Goal: Navigation & Orientation: Find specific page/section

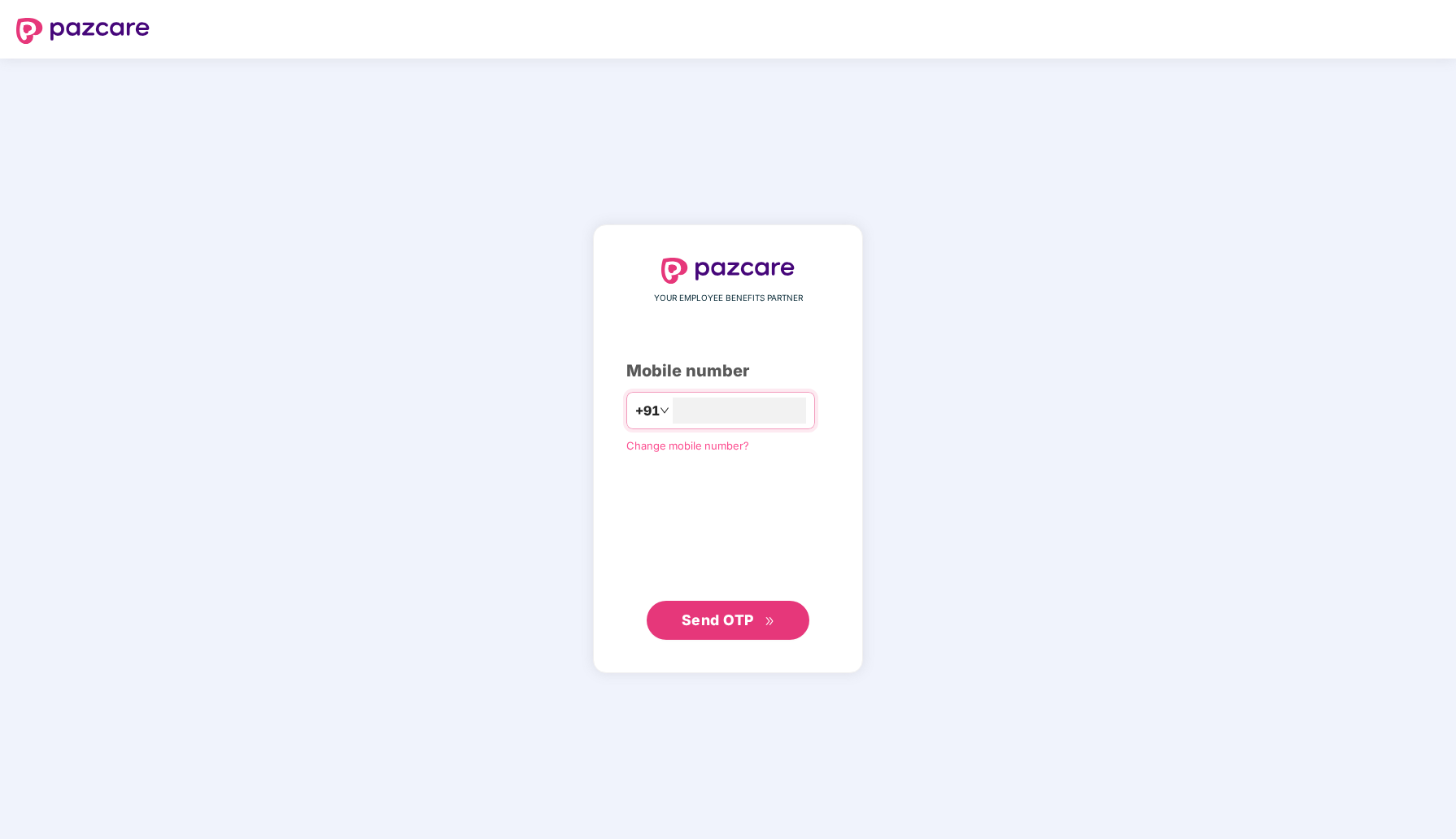
type input "**********"
click at [710, 630] on span "Send OTP" at bounding box center [728, 620] width 94 height 23
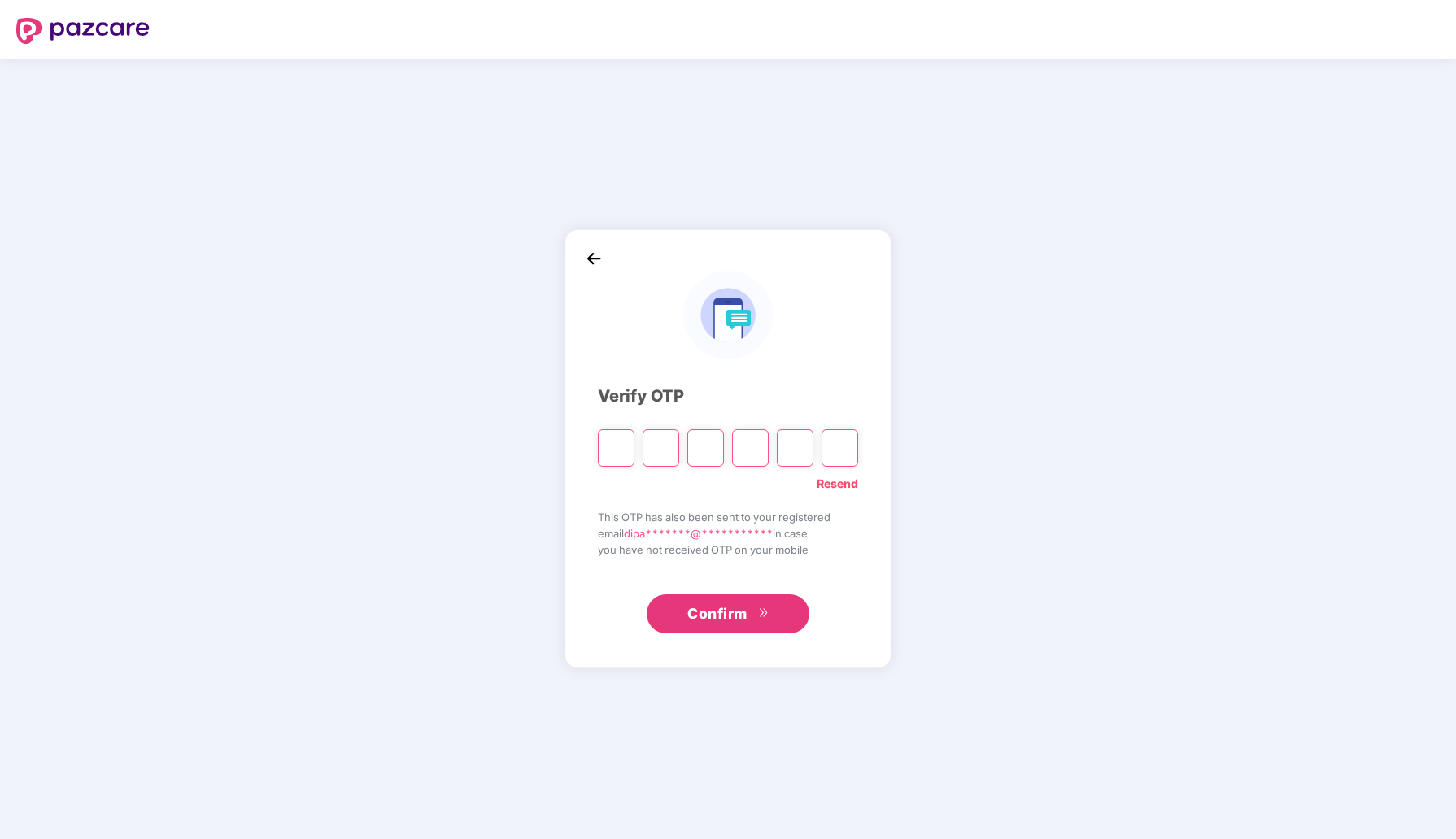
type input "*"
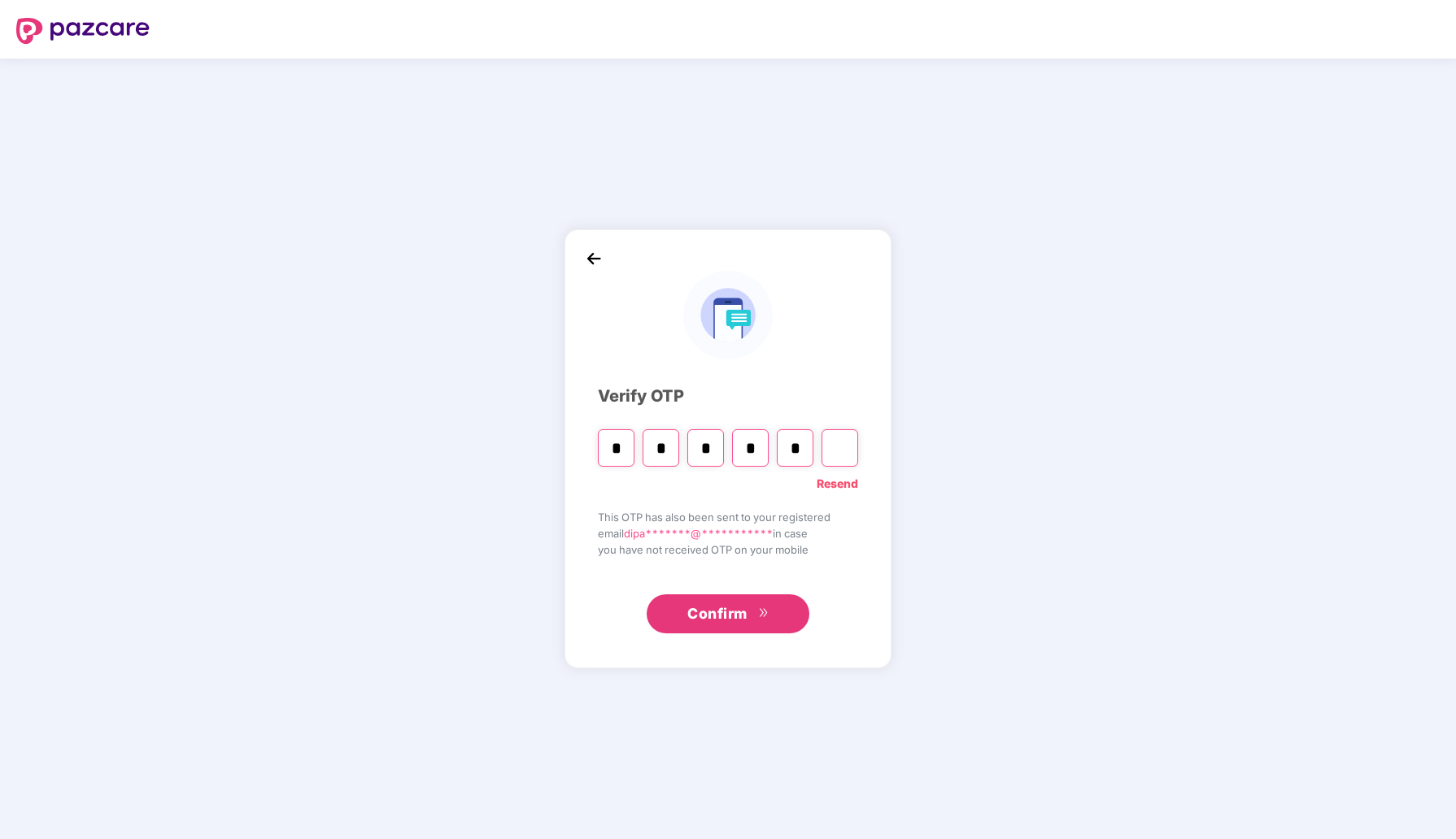
type input "*"
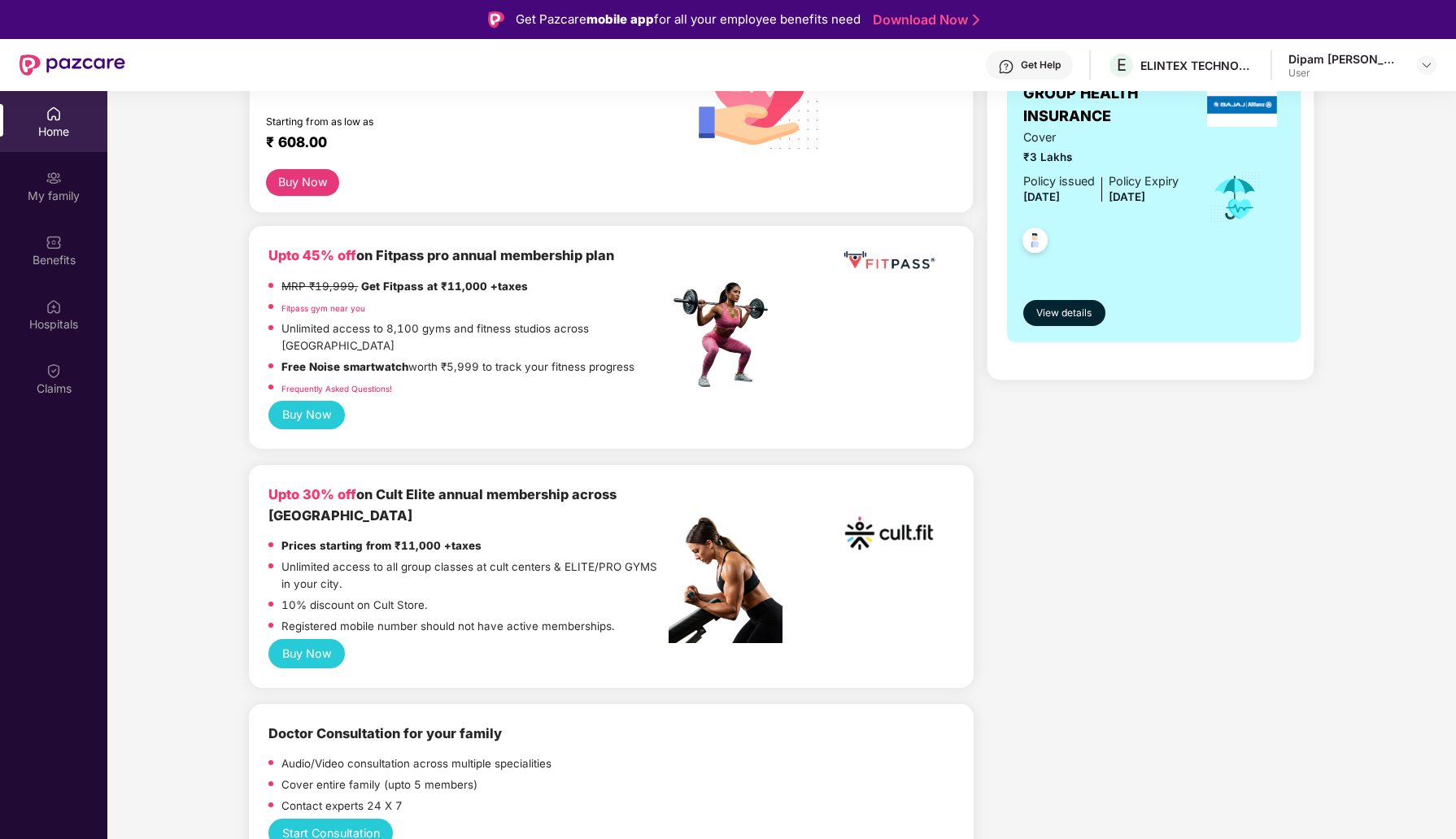
scroll to position [325, 0]
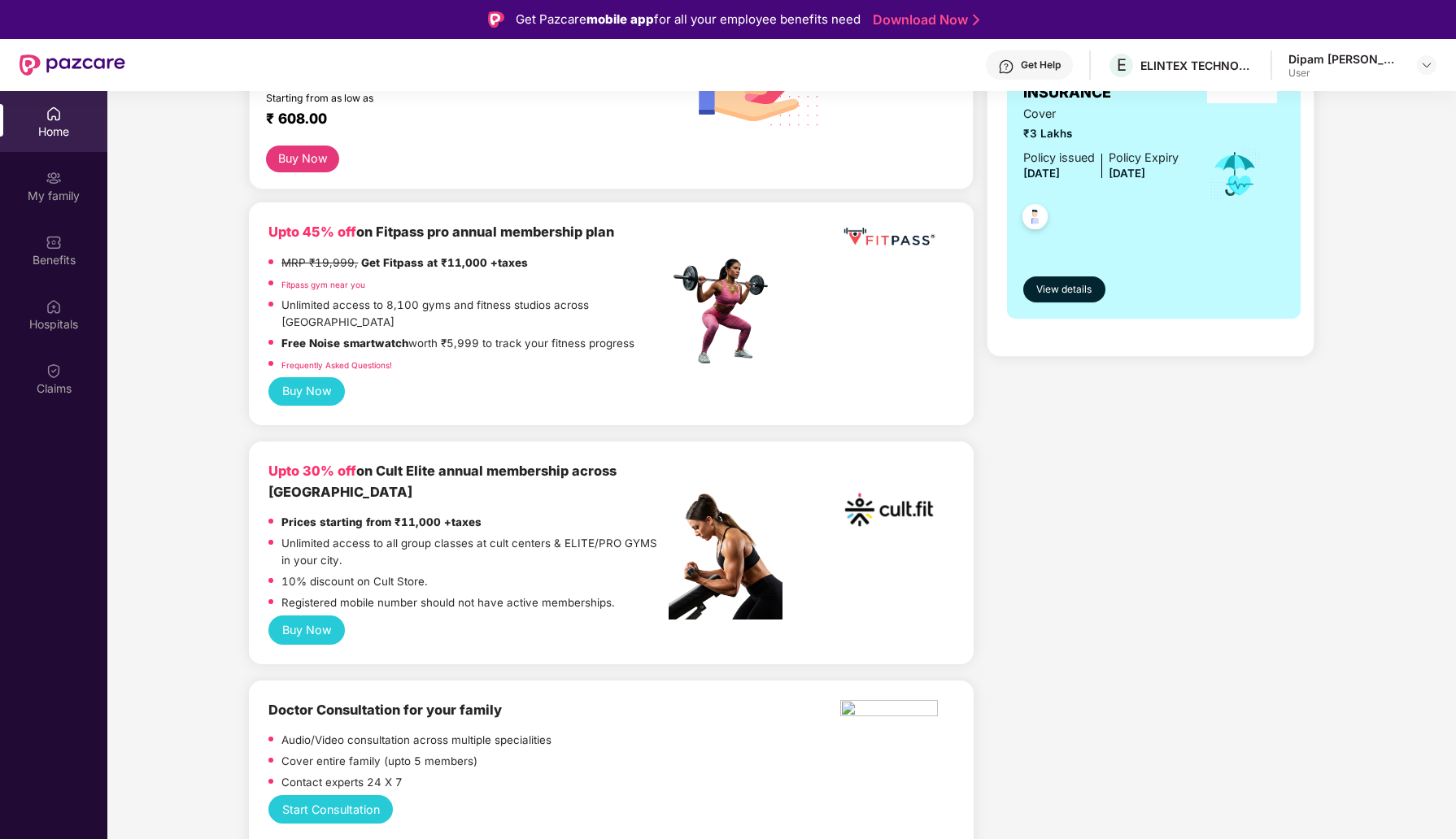
click at [403, 314] on div "Unlimited access to 8,100 gyms and fitness studios across [GEOGRAPHIC_DATA]" at bounding box center [475, 315] width 387 height 38
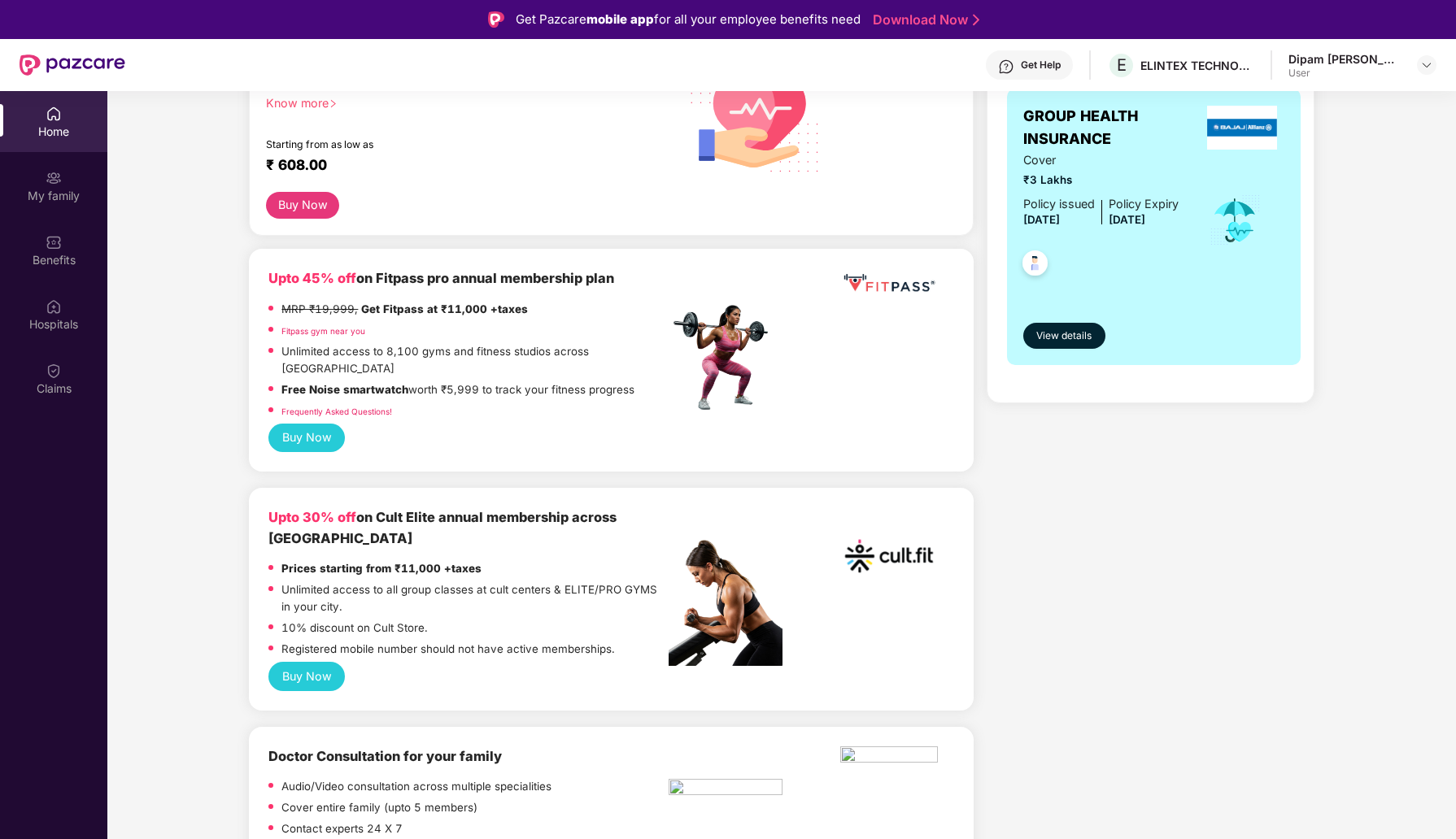
scroll to position [320, 0]
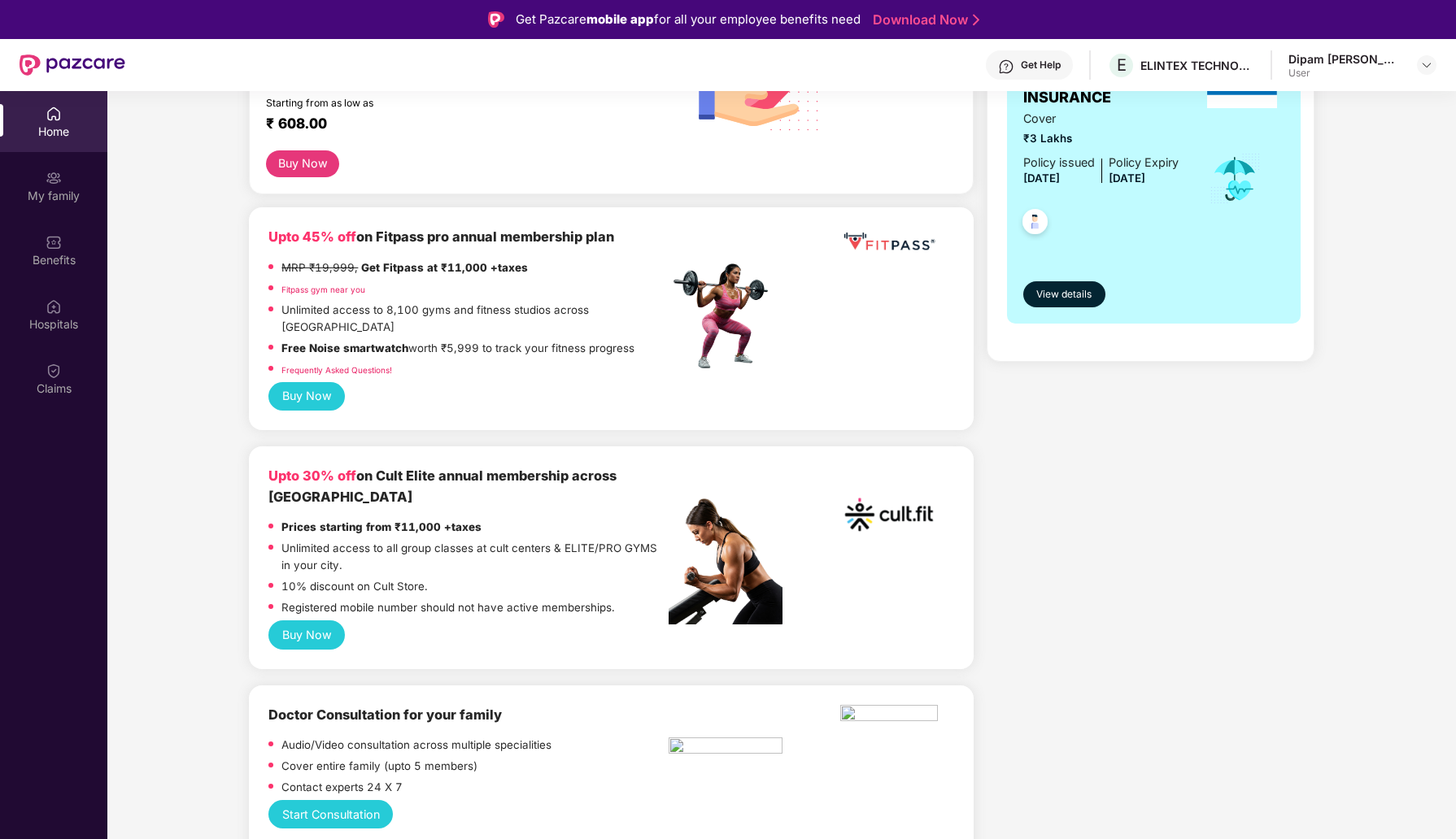
click at [296, 341] on strong "Free Noise smartwatch" at bounding box center [344, 347] width 127 height 13
click at [337, 361] on p "Frequently Asked Questions!" at bounding box center [336, 369] width 111 height 17
click at [358, 365] on link "Frequently Asked Questions!" at bounding box center [336, 370] width 111 height 10
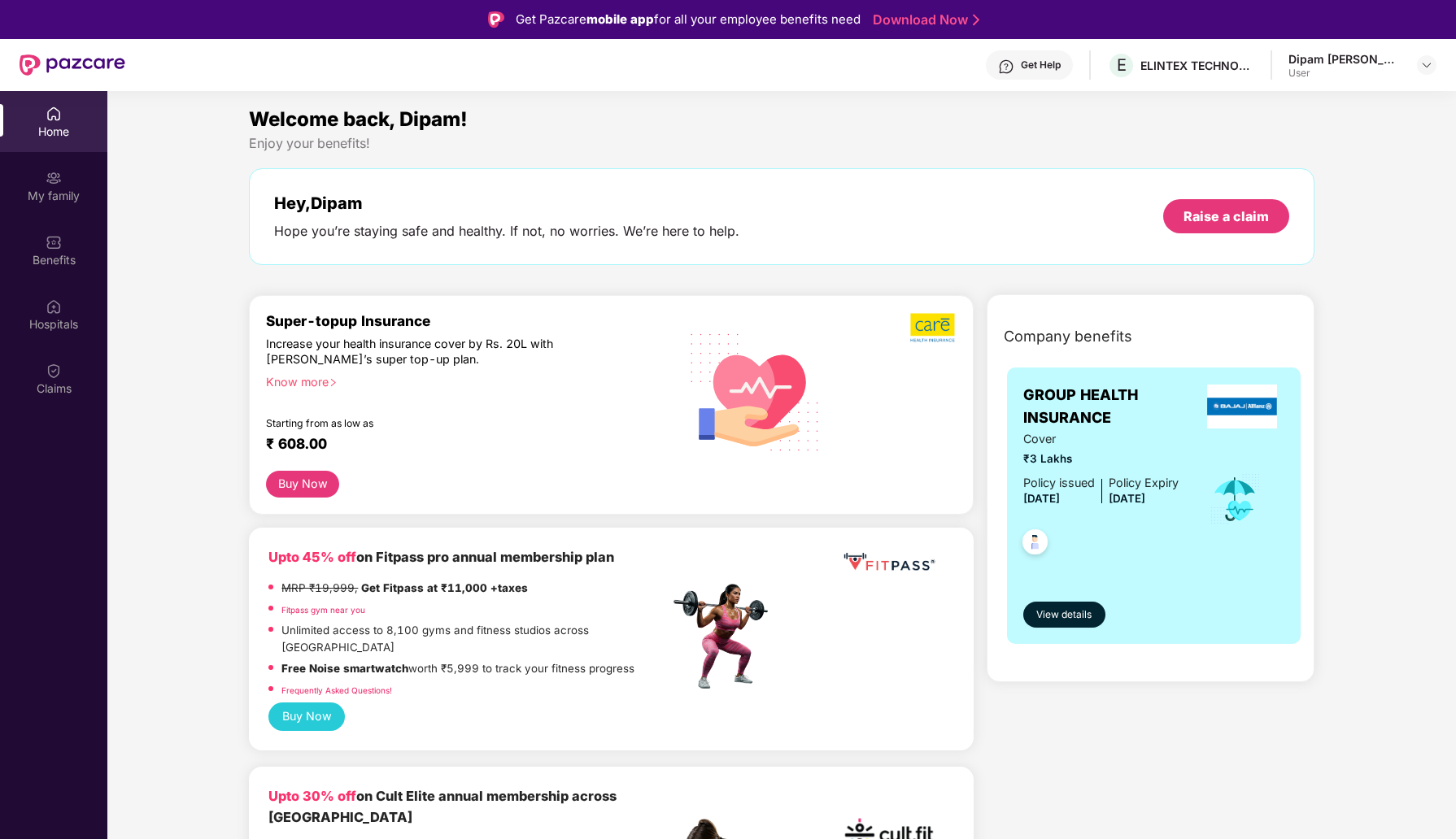
scroll to position [44, 0]
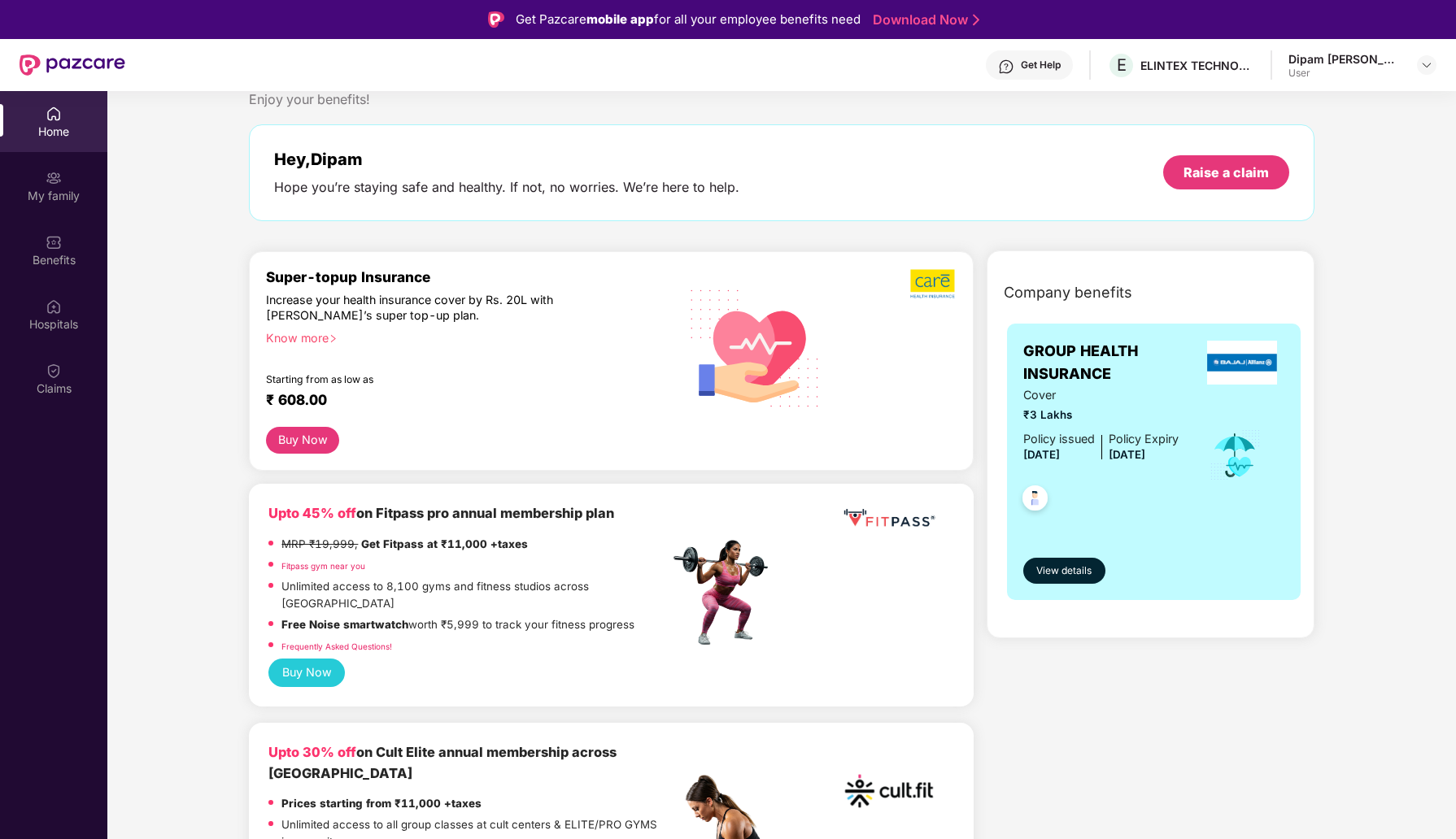
click at [318, 569] on link "Fitpass gym near you" at bounding box center [323, 566] width 84 height 10
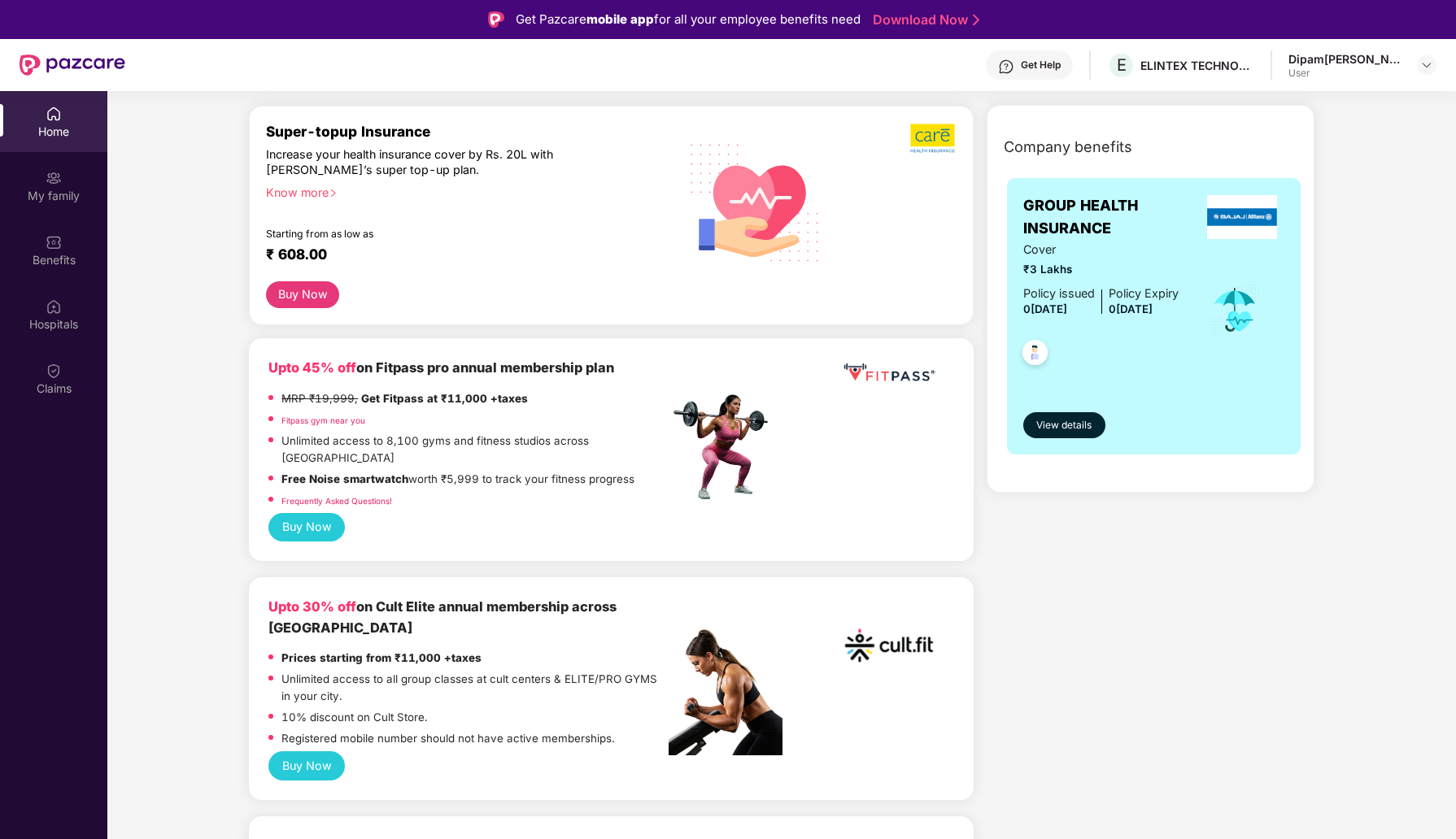
scroll to position [186, 0]
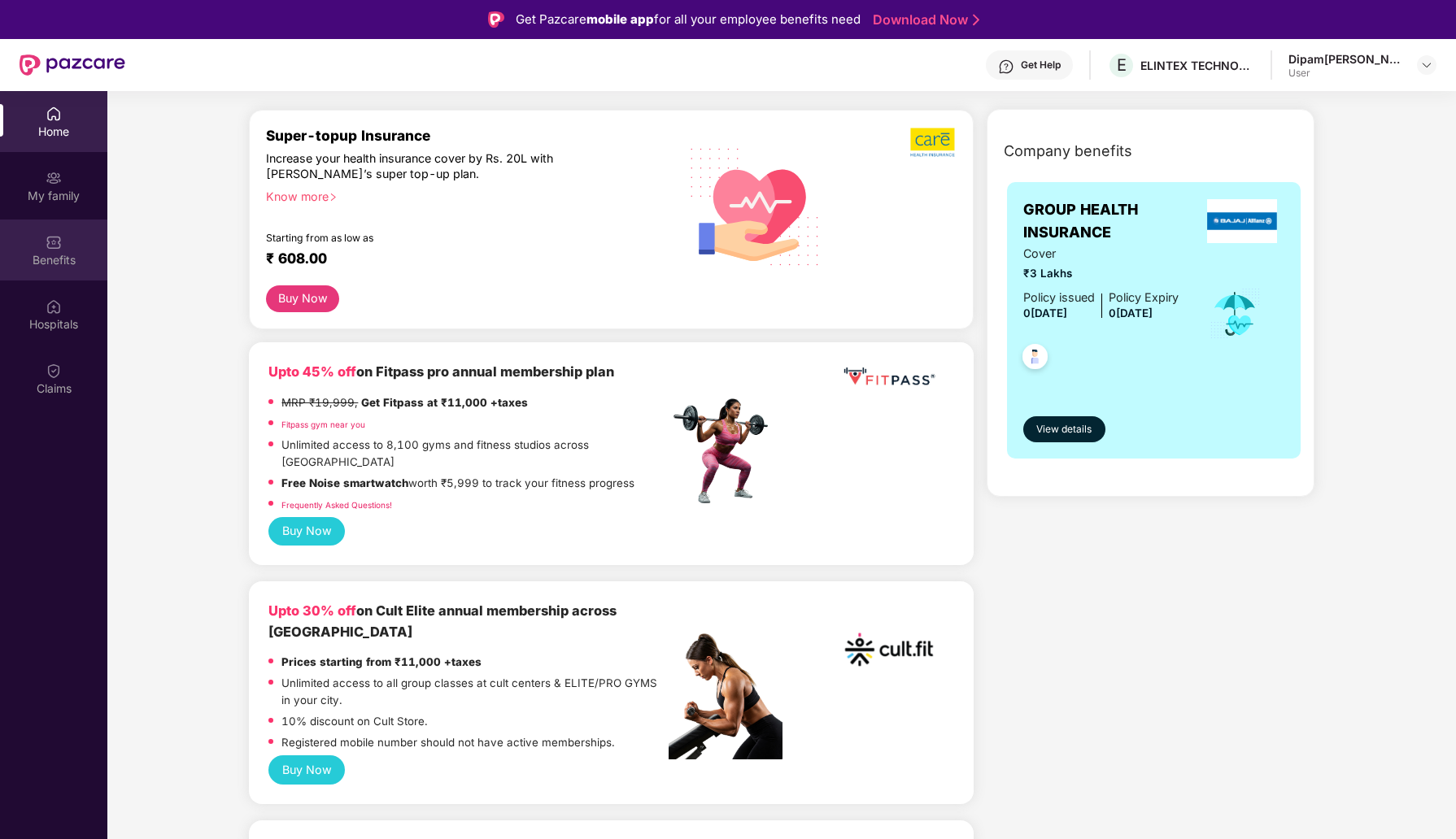
click at [59, 232] on div at bounding box center [54, 240] width 16 height 16
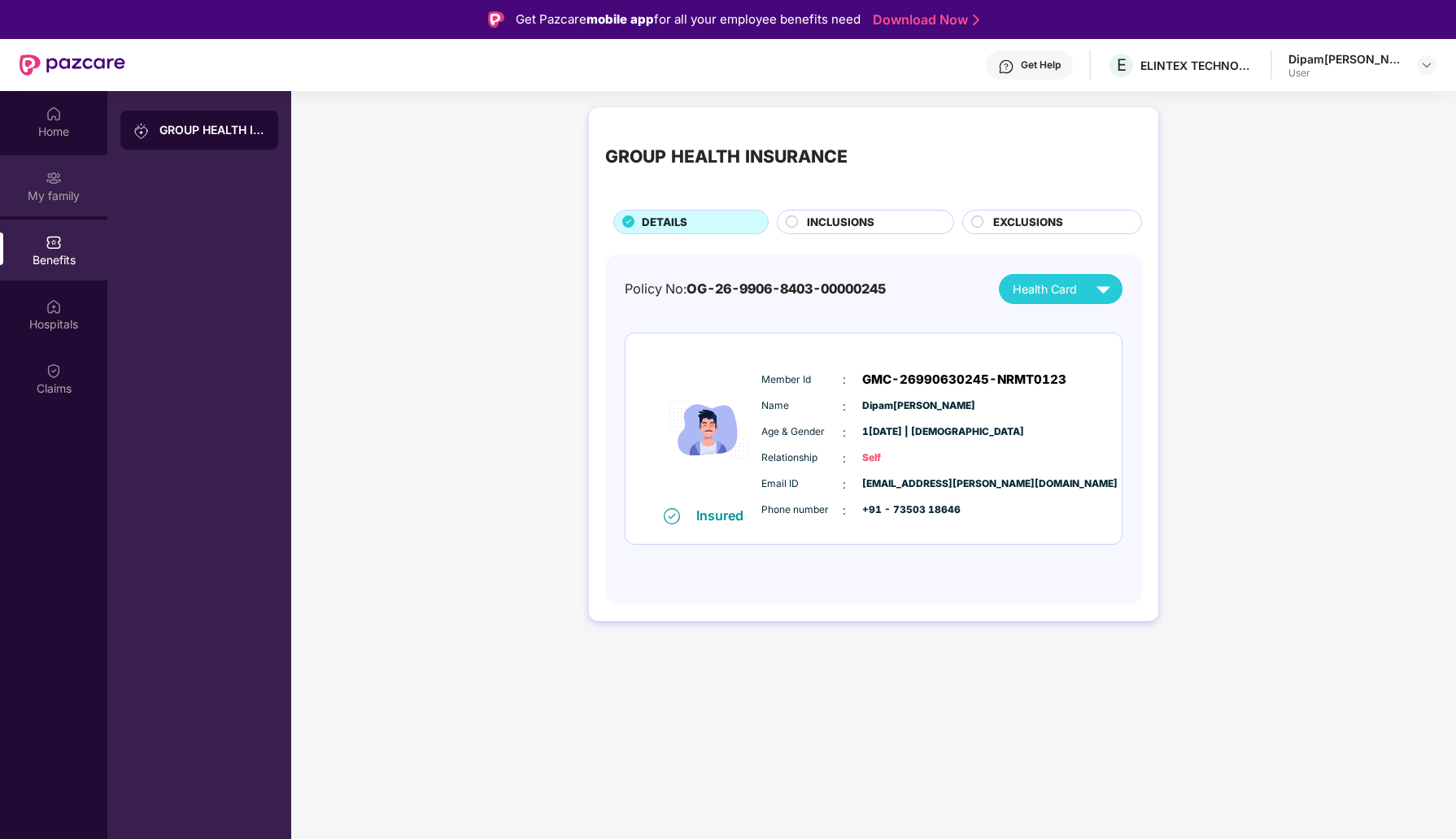
click at [18, 161] on div "My family" at bounding box center [54, 186] width 108 height 61
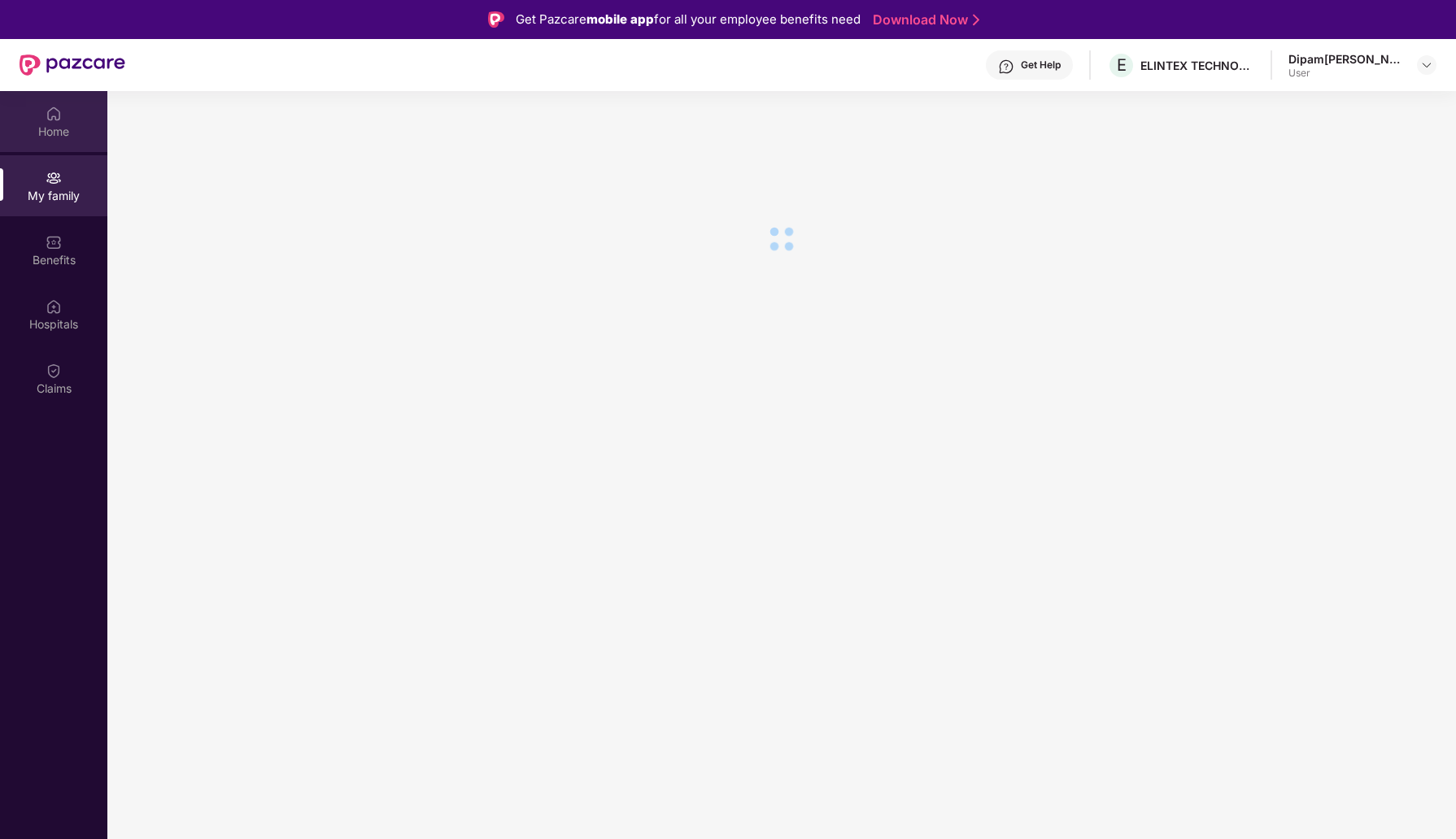
click at [53, 125] on div "Home" at bounding box center [54, 132] width 108 height 16
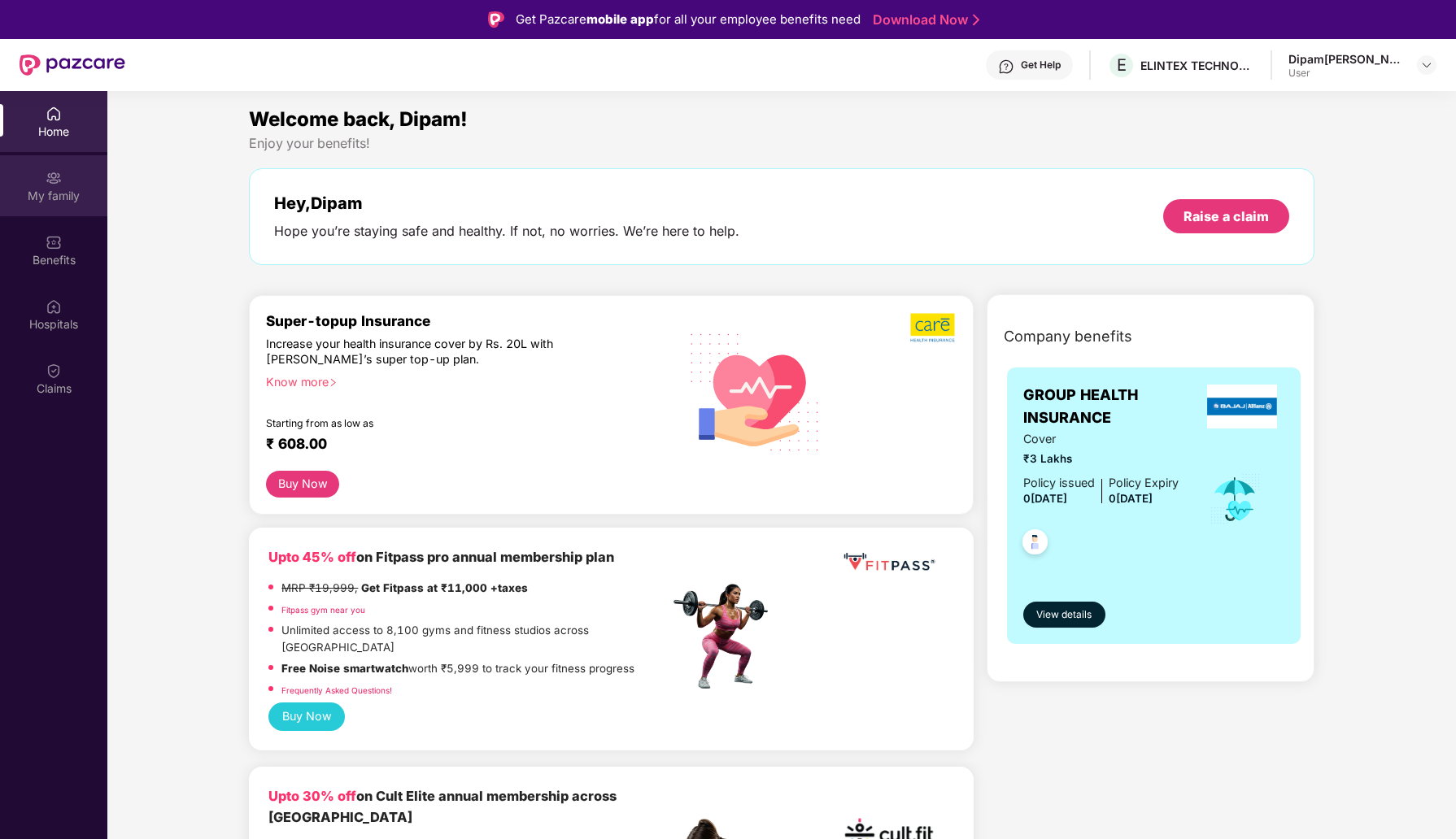
click at [53, 190] on div "My family" at bounding box center [54, 196] width 108 height 16
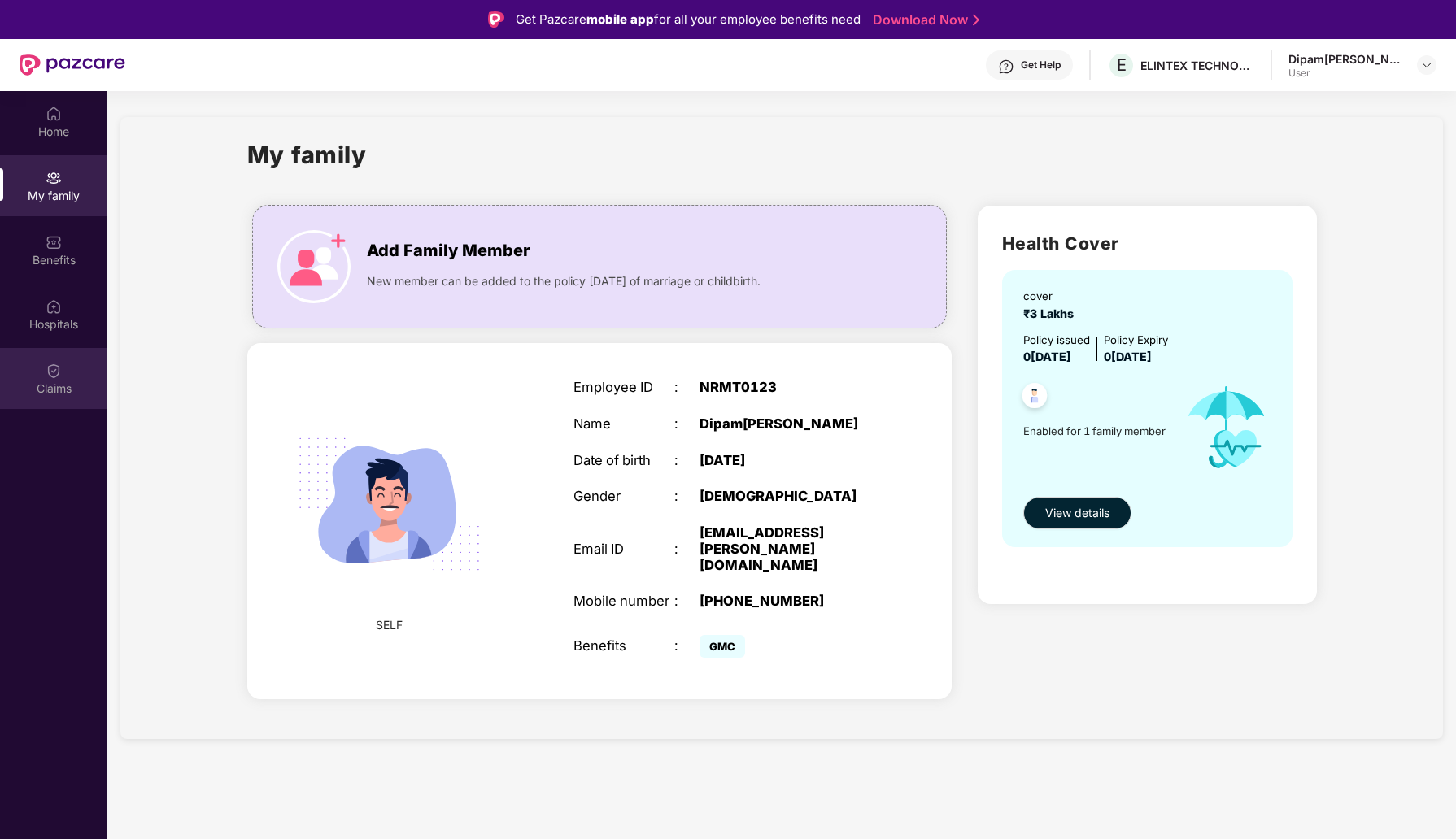
click at [46, 377] on img at bounding box center [54, 370] width 16 height 16
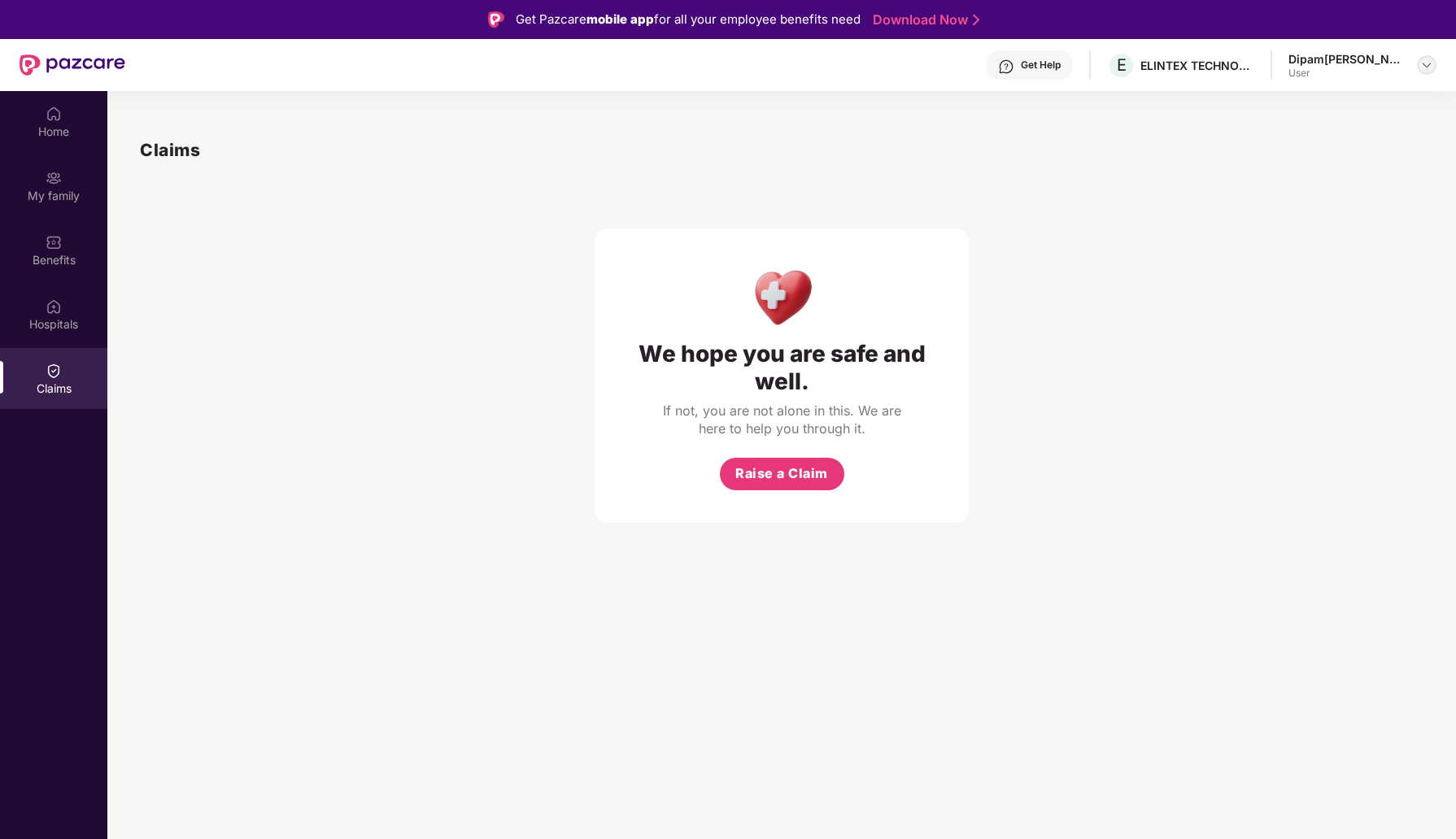
click at [1426, 68] on img at bounding box center [1426, 65] width 13 height 13
click at [1298, 160] on div "User" at bounding box center [1354, 162] width 130 height 13
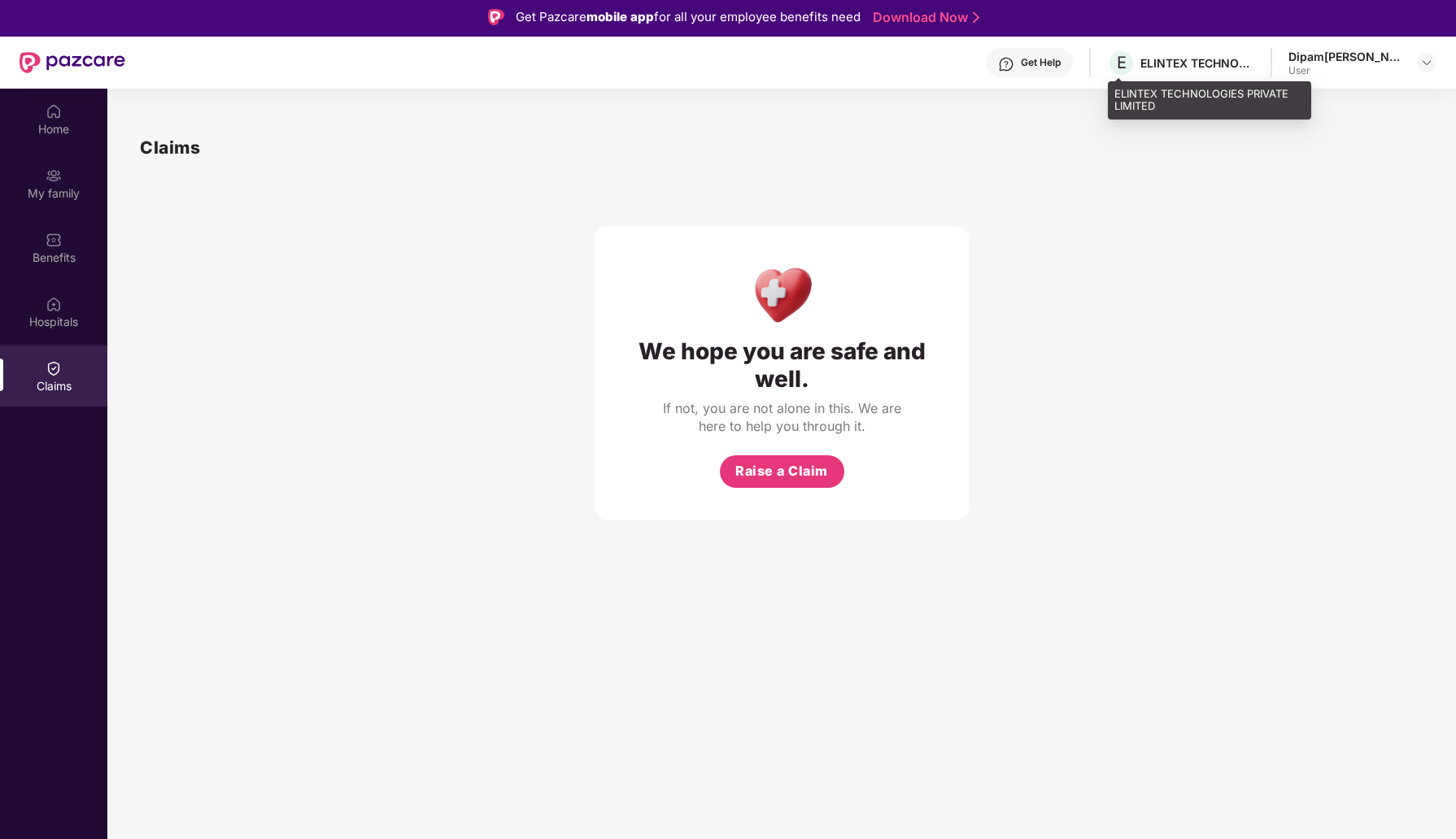
click at [1146, 60] on div "ELINTEX TECHNOLOGIES PRIVATE LIMITED" at bounding box center [1197, 62] width 114 height 15
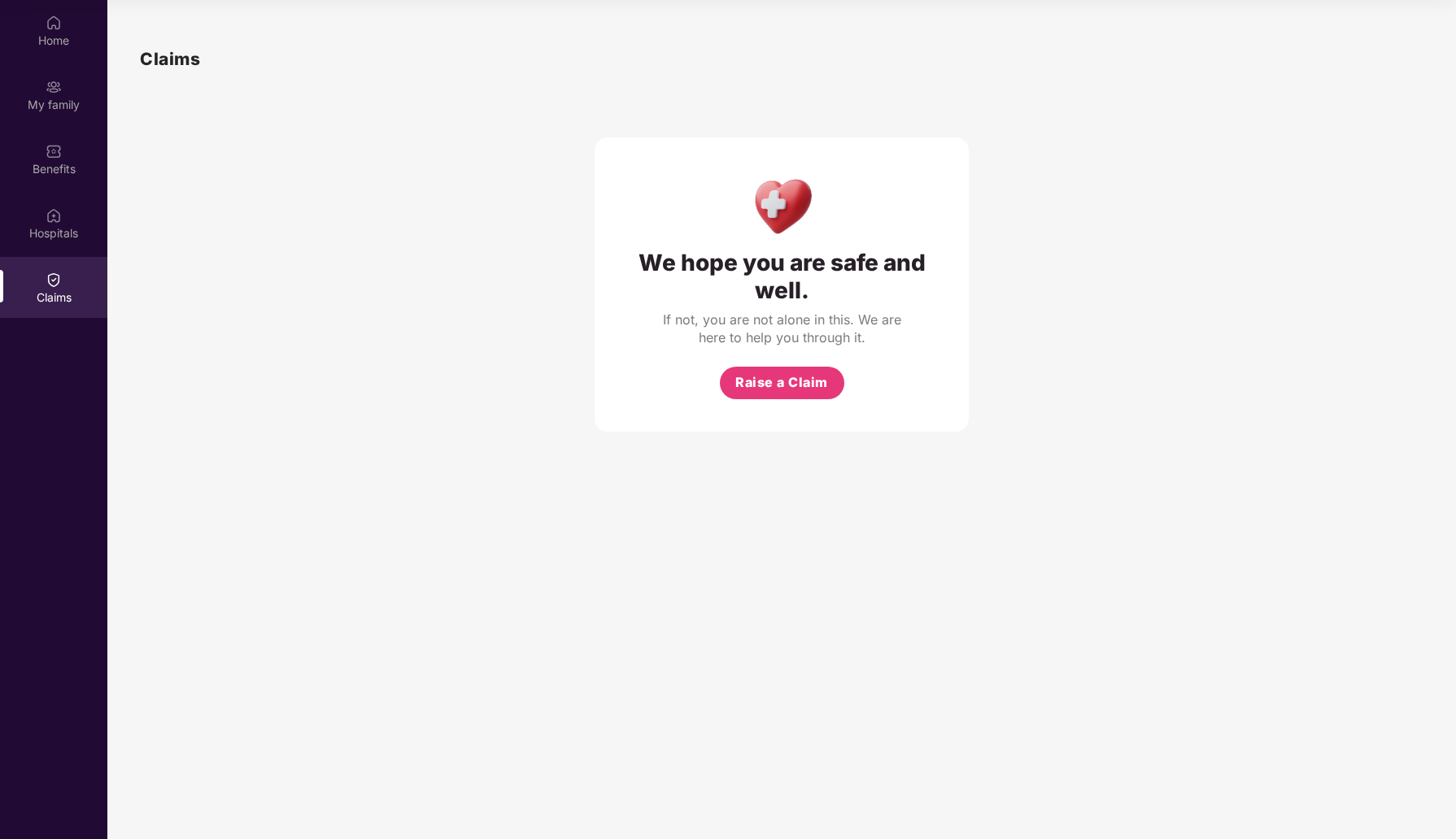
scroll to position [0, 0]
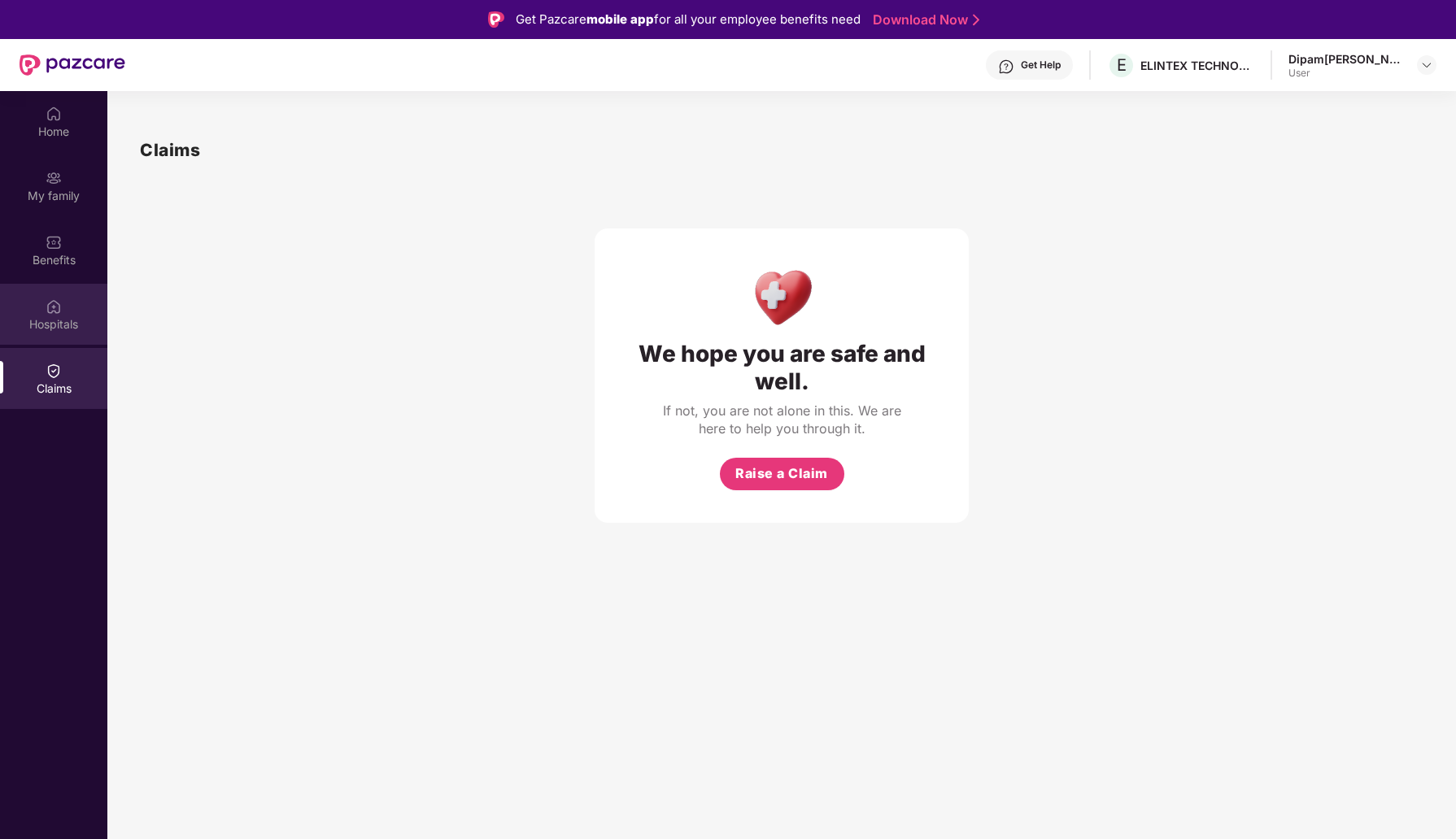
click at [62, 300] on div "Hospitals" at bounding box center [54, 313] width 108 height 61
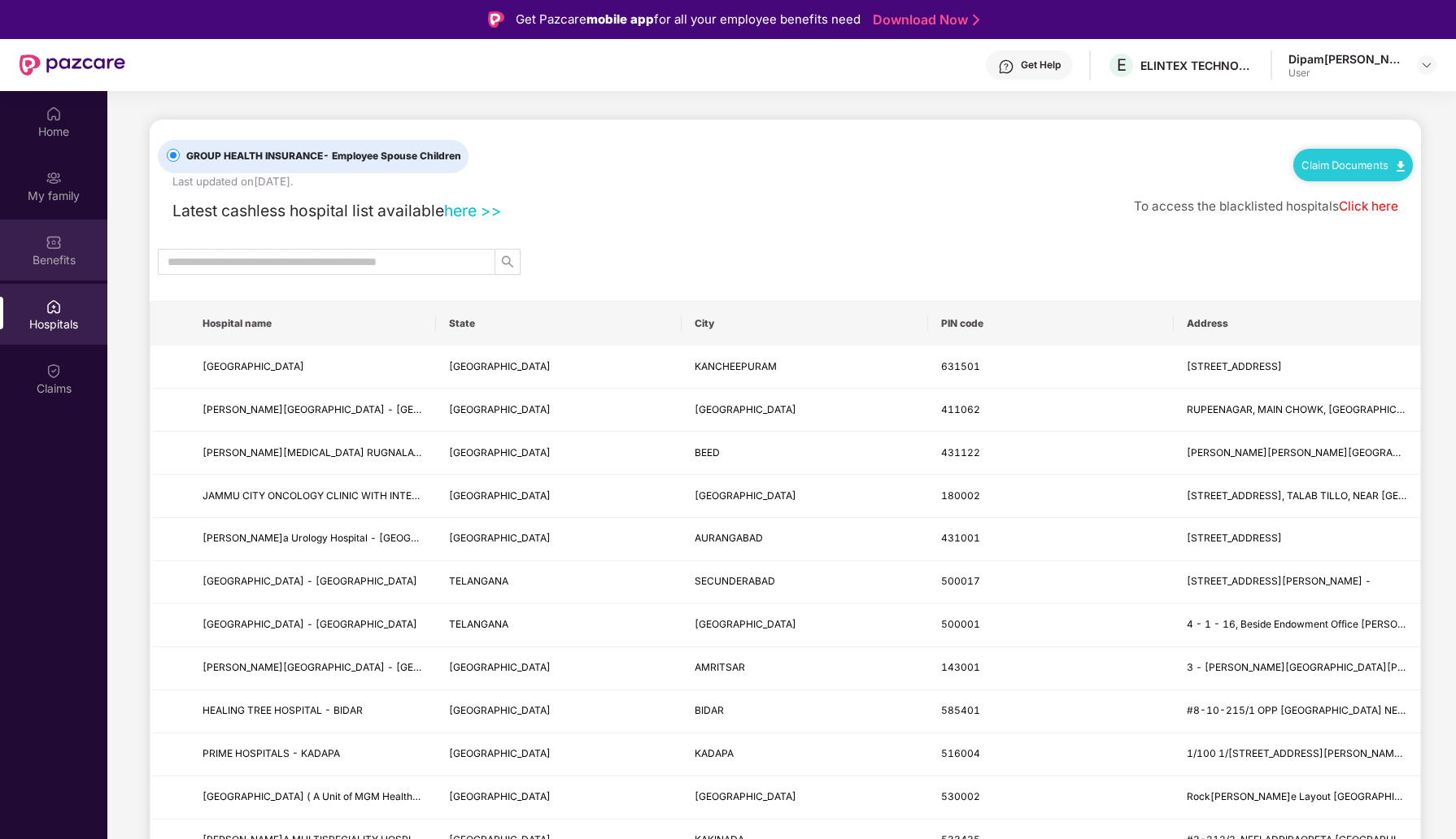
click at [55, 253] on div "Benefits" at bounding box center [54, 260] width 108 height 16
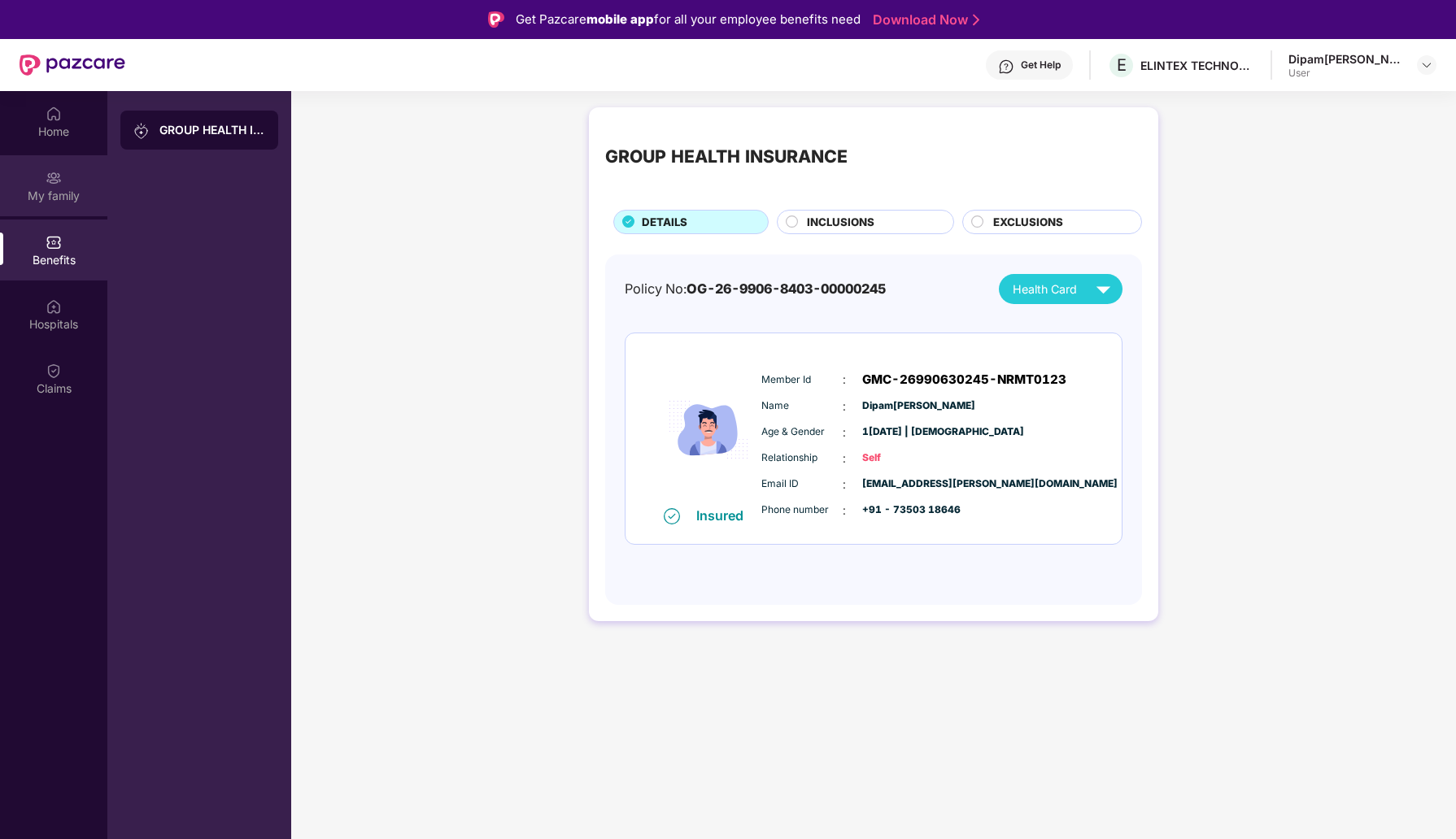
click at [65, 164] on div "My family" at bounding box center [54, 186] width 108 height 61
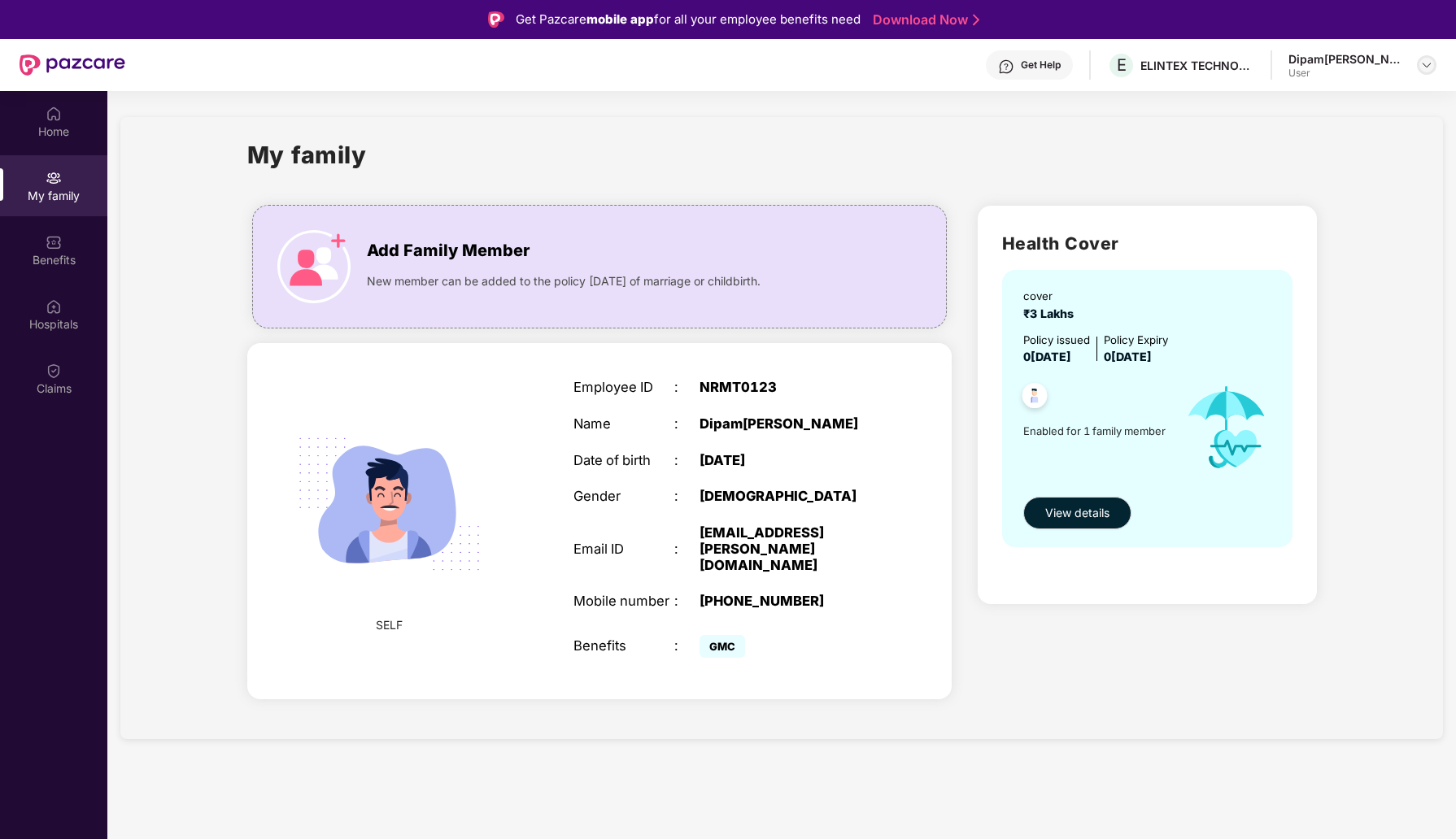
click at [1427, 68] on img at bounding box center [1426, 65] width 13 height 13
click at [481, 149] on div "My family" at bounding box center [782, 165] width 1070 height 56
click at [77, 112] on div "Home" at bounding box center [54, 121] width 108 height 61
